Goal: Find contact information: Find contact information

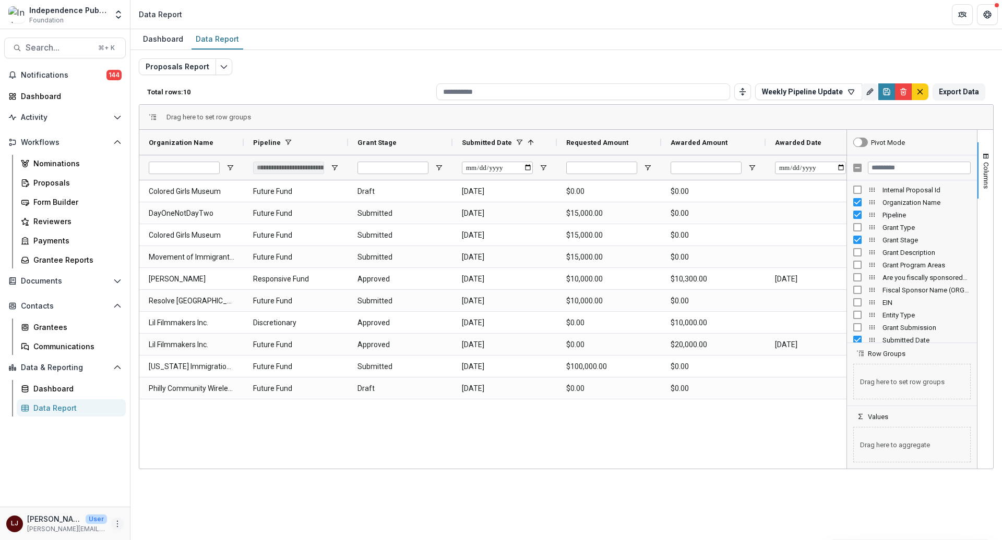
click at [122, 522] on button "More" at bounding box center [117, 524] width 13 height 13
click at [173, 499] on link "User Settings" at bounding box center [186, 502] width 112 height 17
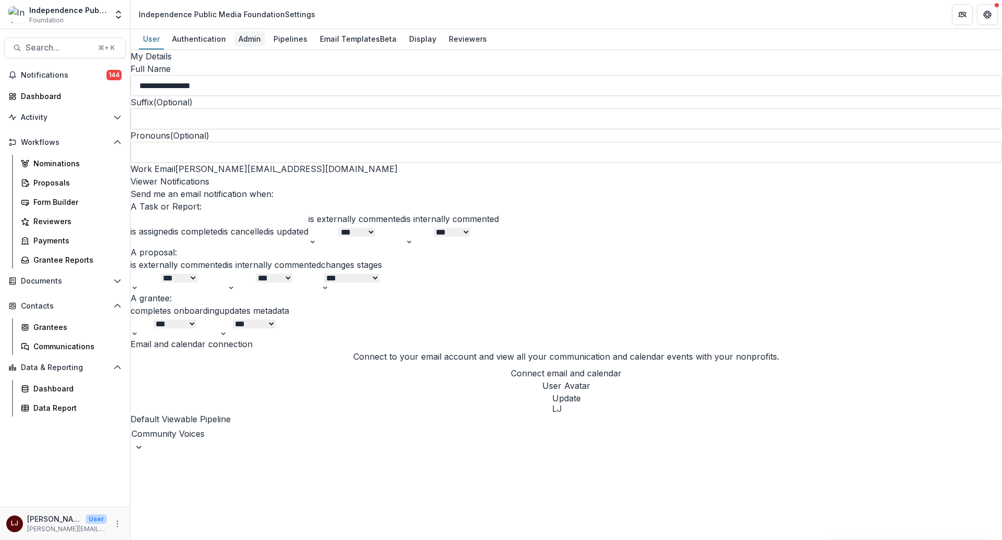
click at [238, 35] on div "Admin" at bounding box center [249, 38] width 31 height 15
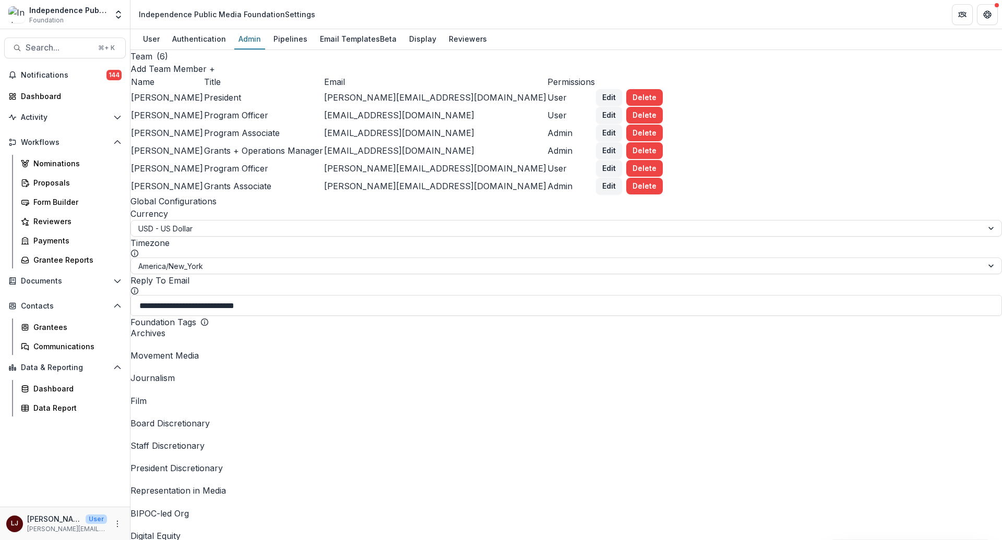
scroll to position [1845, 0]
click at [470, 47] on link "Reviewers" at bounding box center [468, 39] width 46 height 20
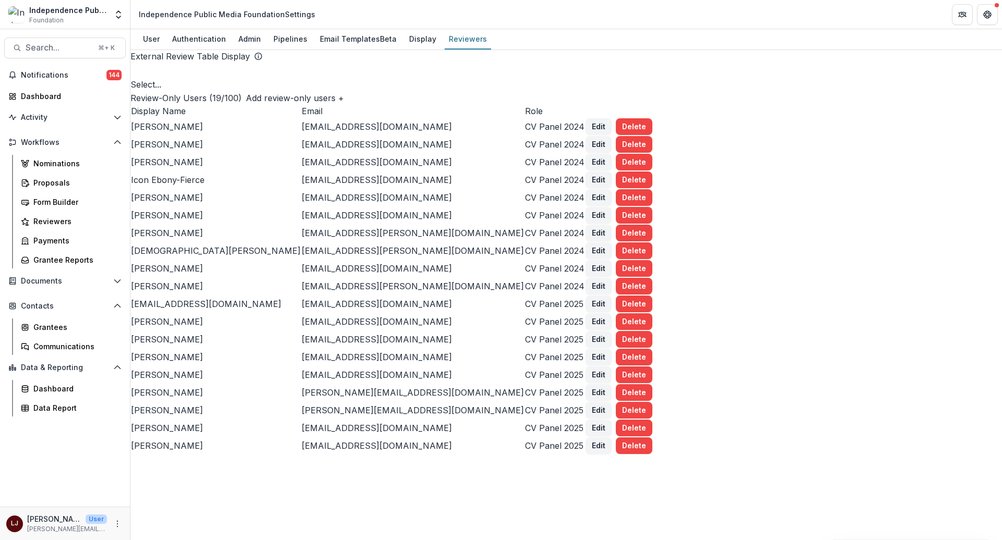
scroll to position [277, 0]
click at [161, 349] on td "[PERSON_NAME]" at bounding box center [215, 358] width 171 height 18
copy p "[PERSON_NAME]"
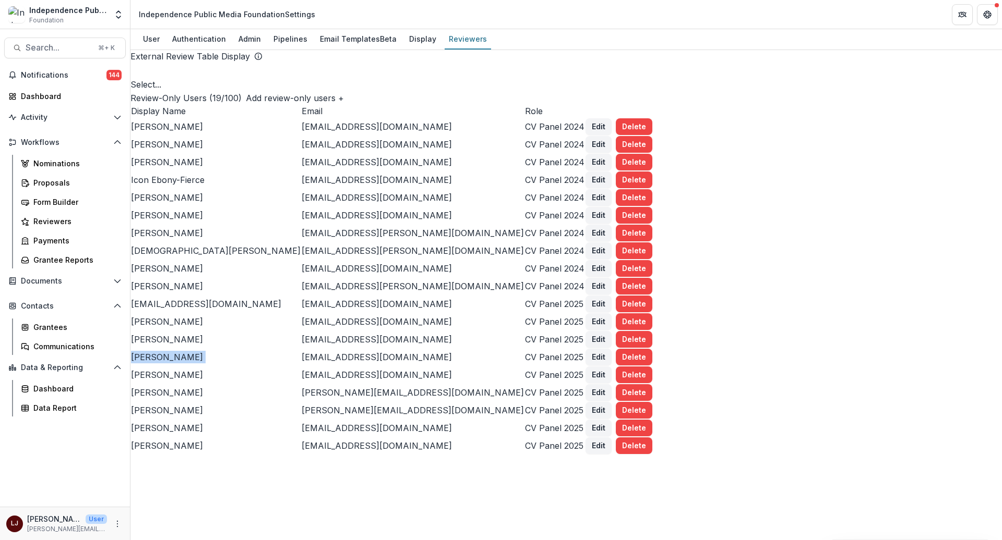
click at [401, 351] on p "[EMAIL_ADDRESS][DOMAIN_NAME]" at bounding box center [413, 357] width 222 height 13
click at [400, 351] on p "[EMAIL_ADDRESS][DOMAIN_NAME]" at bounding box center [413, 357] width 222 height 13
click at [419, 351] on p "[EMAIL_ADDRESS][DOMAIN_NAME]" at bounding box center [413, 357] width 222 height 13
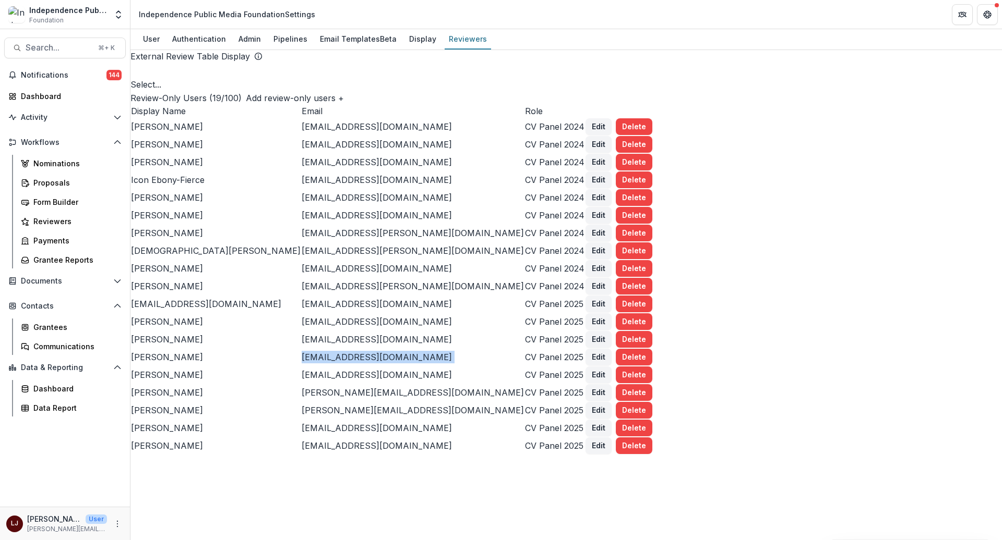
click at [419, 351] on p "[EMAIL_ADDRESS][DOMAIN_NAME]" at bounding box center [413, 357] width 222 height 13
copy p "[EMAIL_ADDRESS][DOMAIN_NAME]"
click at [203, 298] on p "[EMAIL_ADDRESS][DOMAIN_NAME]" at bounding box center [216, 304] width 170 height 13
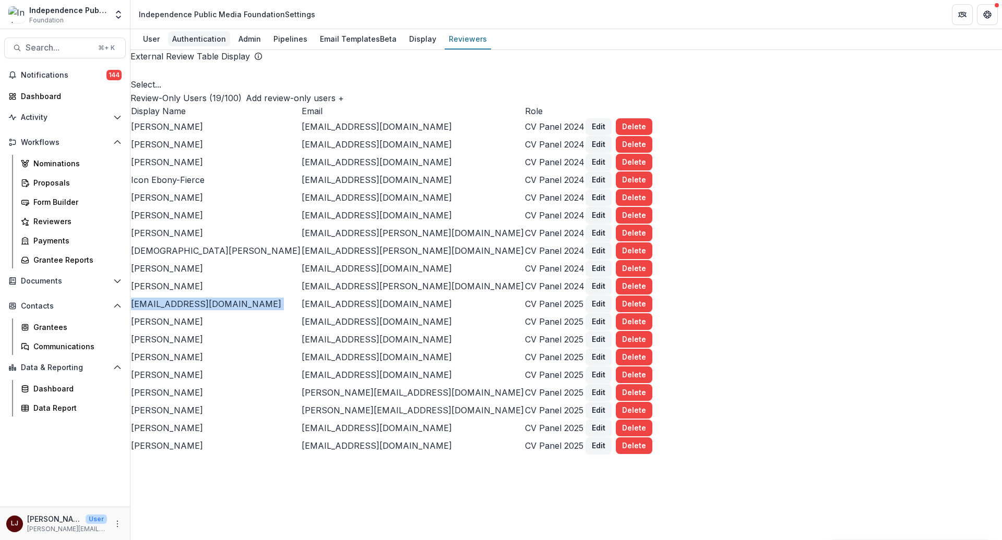
copy p "[EMAIL_ADDRESS][DOMAIN_NAME]"
